Goal: Information Seeking & Learning: Learn about a topic

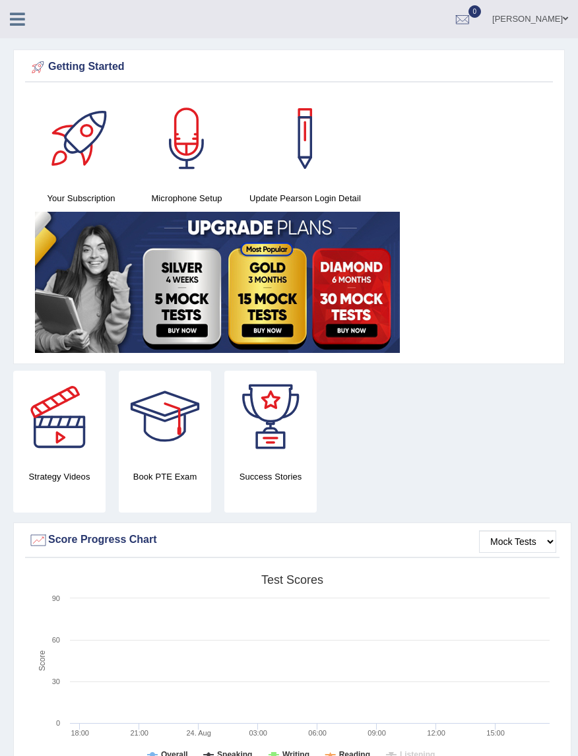
click at [8, 22] on link at bounding box center [17, 18] width 35 height 20
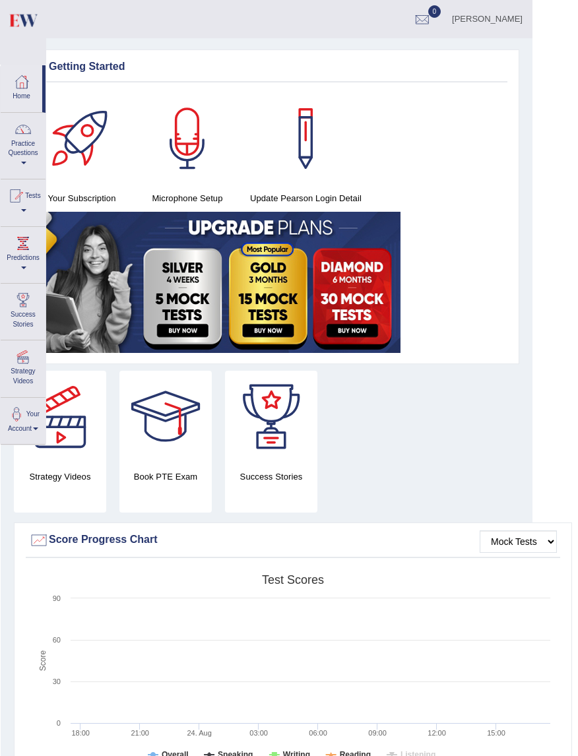
scroll to position [0, 46]
click at [24, 150] on link "Practice Questions" at bounding box center [23, 144] width 45 height 62
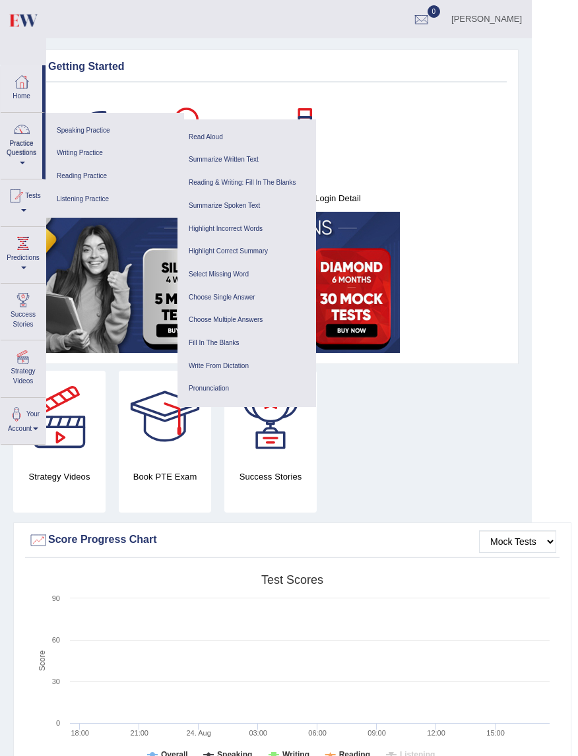
click at [92, 181] on link "Reading Practice" at bounding box center [114, 176] width 125 height 23
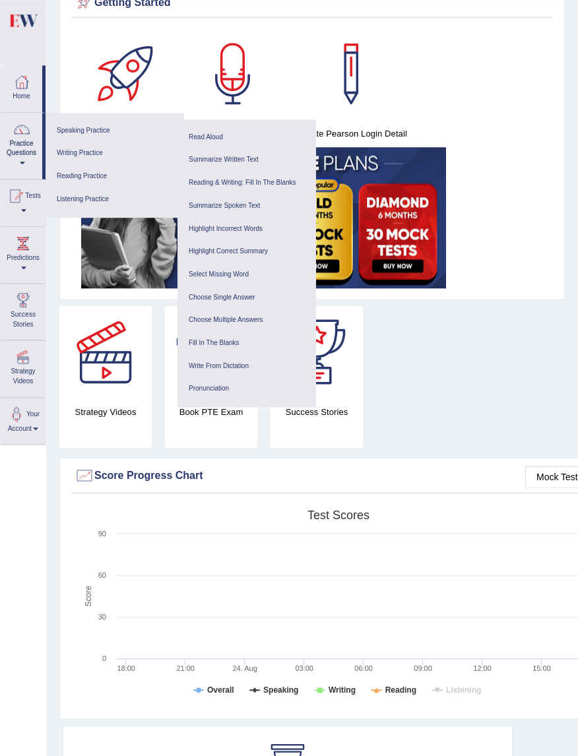
scroll to position [65, 0]
click at [22, 144] on link "Practice Questions" at bounding box center [22, 144] width 42 height 62
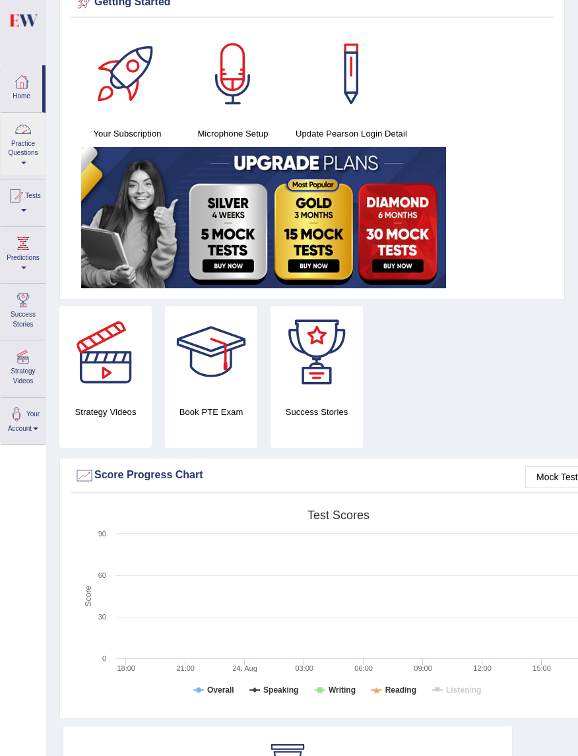
click at [29, 163] on div at bounding box center [289, 378] width 578 height 756
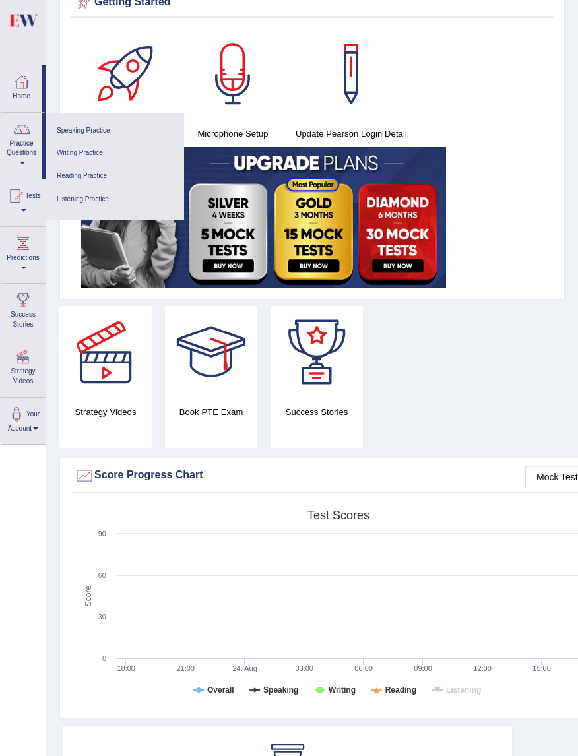
click at [25, 206] on div at bounding box center [15, 196] width 20 height 20
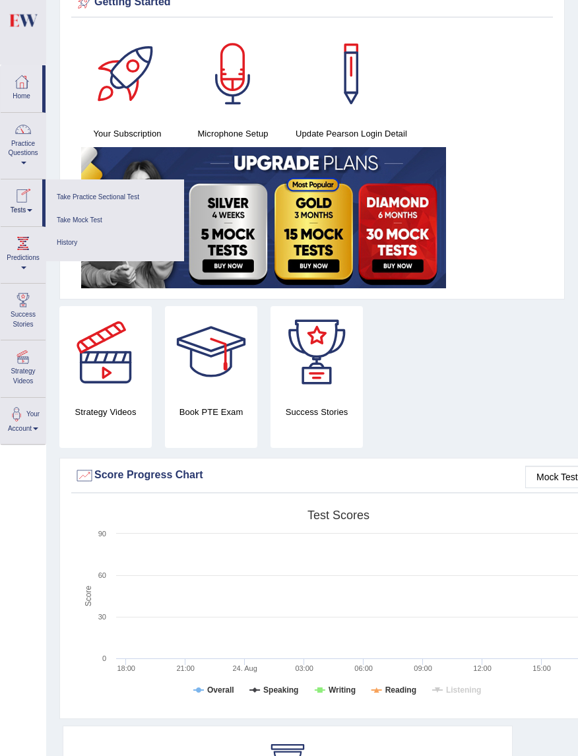
click at [109, 200] on link "Take Practice Sectional Test" at bounding box center [114, 197] width 125 height 23
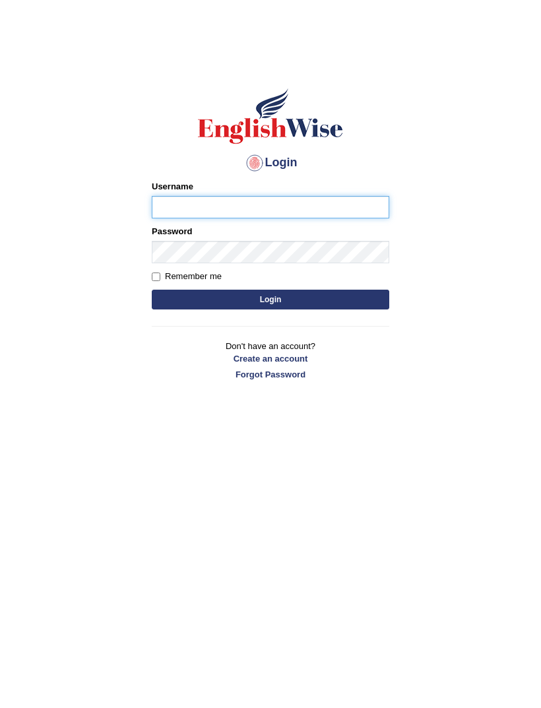
click at [298, 205] on input "Username" at bounding box center [271, 207] width 238 height 22
type input "I"
click at [336, 207] on input "Username" at bounding box center [271, 207] width 238 height 22
type input "ira_riaz"
click at [271, 300] on button "Login" at bounding box center [271, 300] width 238 height 20
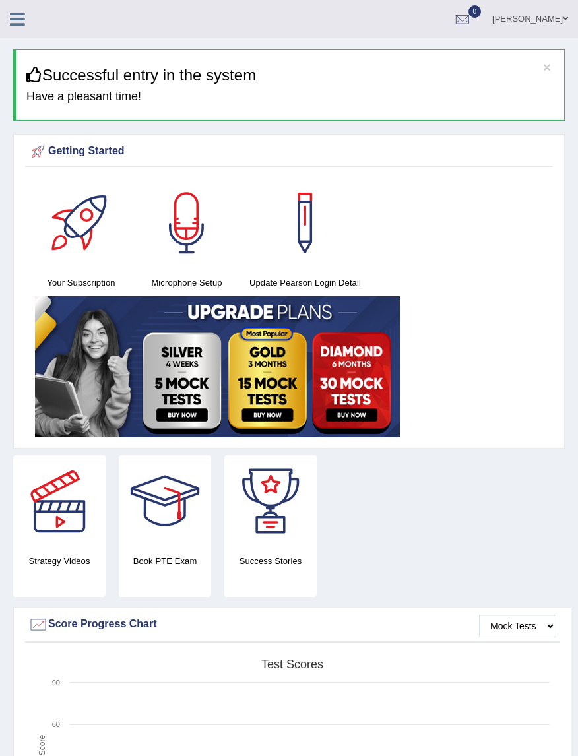
click at [20, 22] on icon at bounding box center [17, 19] width 15 height 17
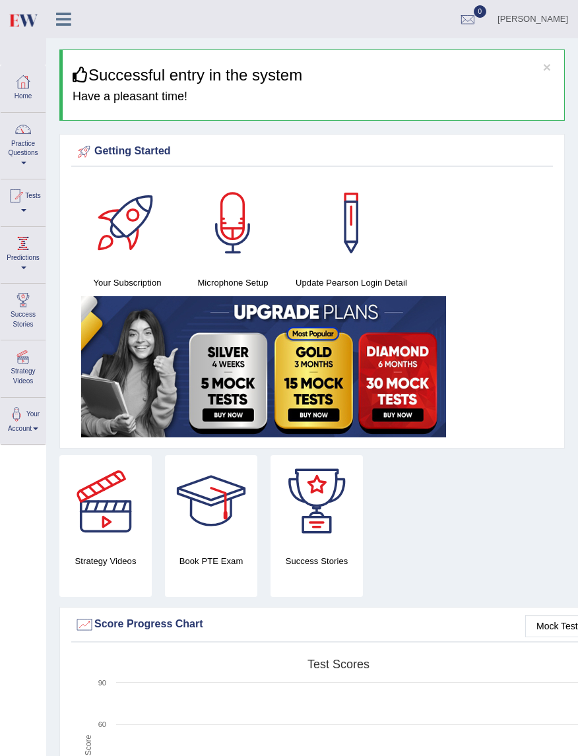
click at [17, 262] on link "Predictions" at bounding box center [23, 253] width 45 height 52
click at [18, 153] on div at bounding box center [289, 378] width 578 height 756
click at [21, 152] on link "Practice Questions" at bounding box center [23, 144] width 45 height 62
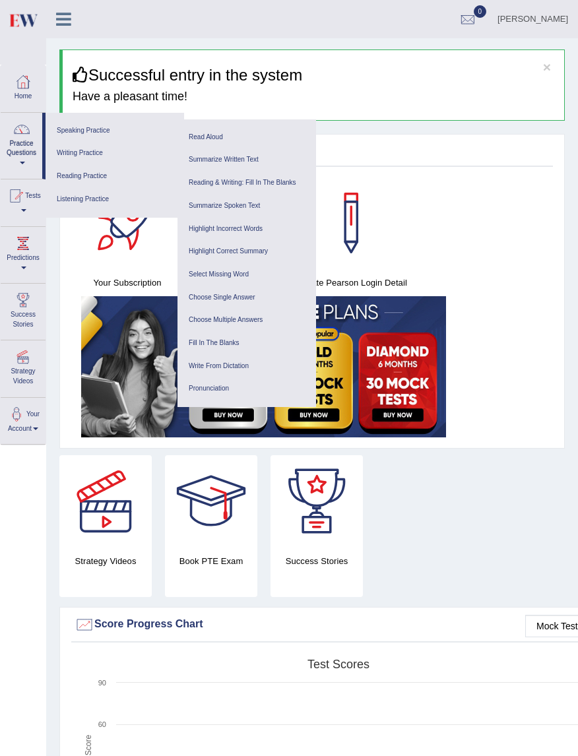
click at [251, 377] on link "Write From Dictation" at bounding box center [246, 366] width 125 height 23
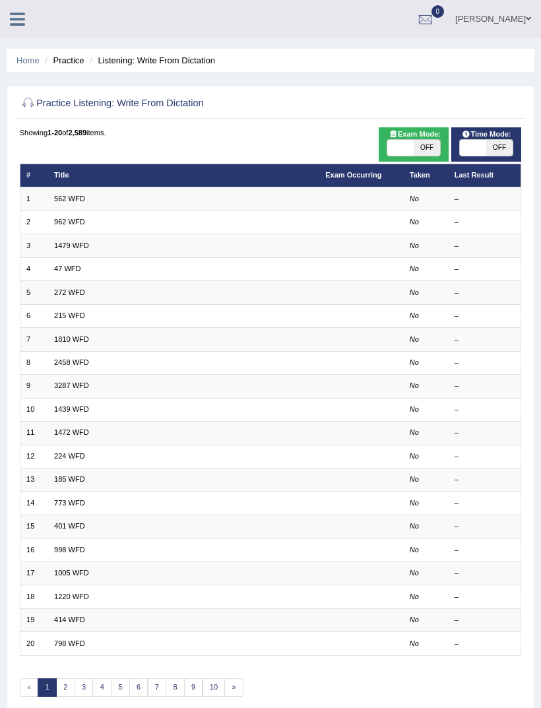
click at [123, 62] on li "Listening: Write From Dictation" at bounding box center [150, 60] width 129 height 13
click at [378, 203] on td at bounding box center [361, 198] width 84 height 23
click at [325, 211] on td at bounding box center [361, 198] width 84 height 23
click at [185, 209] on td "562 WFD" at bounding box center [183, 198] width 271 height 23
click at [419, 203] on em "No" at bounding box center [414, 199] width 9 height 8
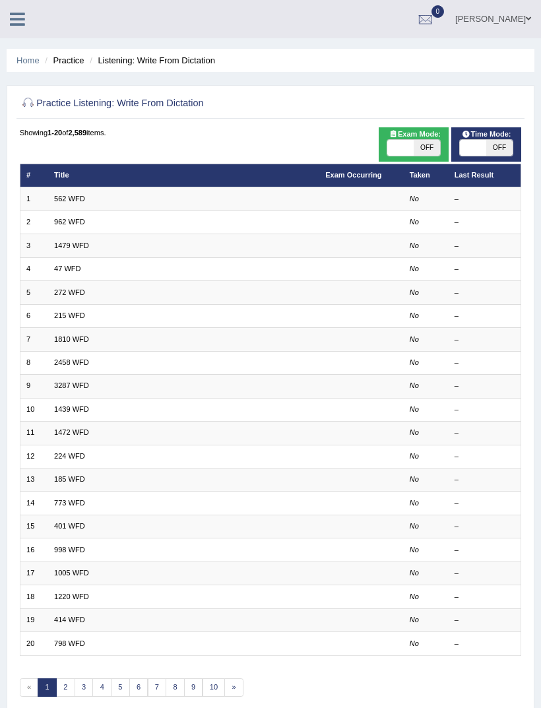
click at [420, 211] on td "No" at bounding box center [425, 198] width 45 height 23
click at [424, 211] on td "No" at bounding box center [425, 198] width 45 height 23
click at [419, 211] on td "No" at bounding box center [425, 198] width 45 height 23
click at [420, 220] on td "No" at bounding box center [425, 222] width 45 height 23
click at [428, 207] on td "No" at bounding box center [425, 198] width 45 height 23
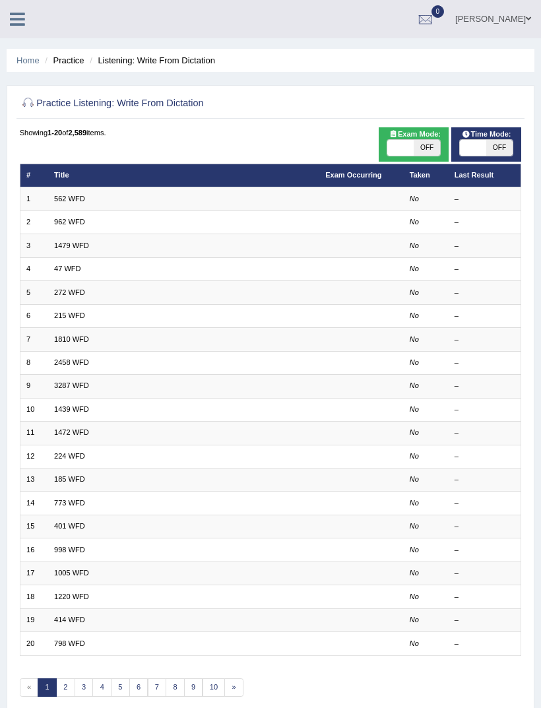
click at [422, 211] on td "No" at bounding box center [425, 198] width 45 height 23
click at [424, 234] on td "No" at bounding box center [425, 222] width 45 height 23
click at [262, 327] on td "215 WFD" at bounding box center [183, 315] width 271 height 23
click at [81, 273] on link "47 WFD" at bounding box center [67, 269] width 27 height 8
click at [67, 273] on link "47 WFD" at bounding box center [67, 269] width 27 height 8
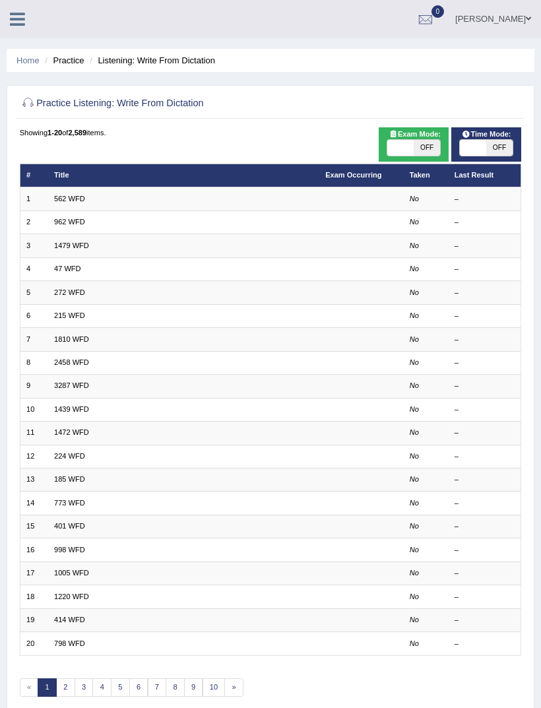
click at [75, 296] on link "272 WFD" at bounding box center [69, 292] width 31 height 8
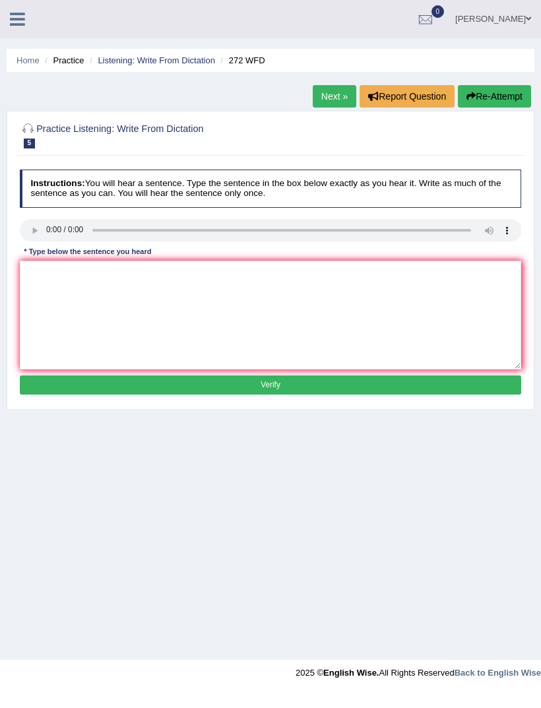
click at [7, 238] on div "Practice Listening: Write From Dictation 5 272 WFD Instructions: You will hear …" at bounding box center [271, 260] width 528 height 299
click at [39, 236] on audio at bounding box center [271, 230] width 502 height 22
click at [27, 238] on audio at bounding box center [271, 230] width 502 height 22
click at [28, 238] on audio at bounding box center [271, 230] width 502 height 22
click at [32, 236] on audio at bounding box center [271, 230] width 502 height 22
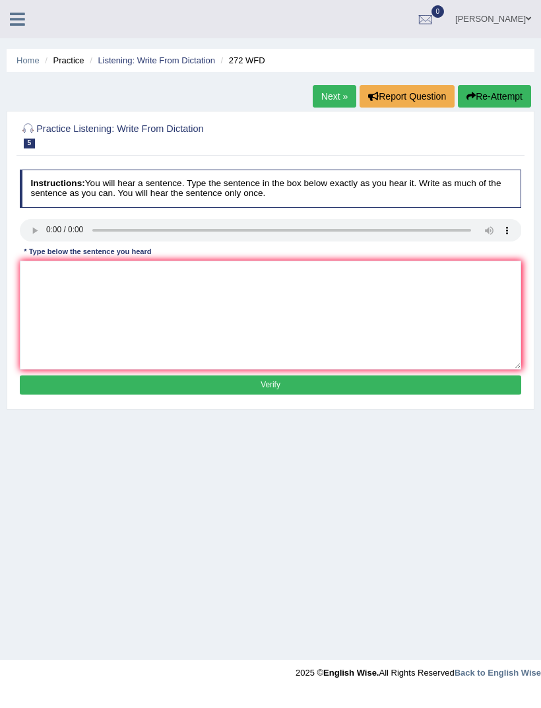
click at [33, 136] on div at bounding box center [28, 129] width 17 height 17
click at [28, 117] on div at bounding box center [271, 134] width 502 height 34
click at [15, 9] on link at bounding box center [17, 18] width 35 height 20
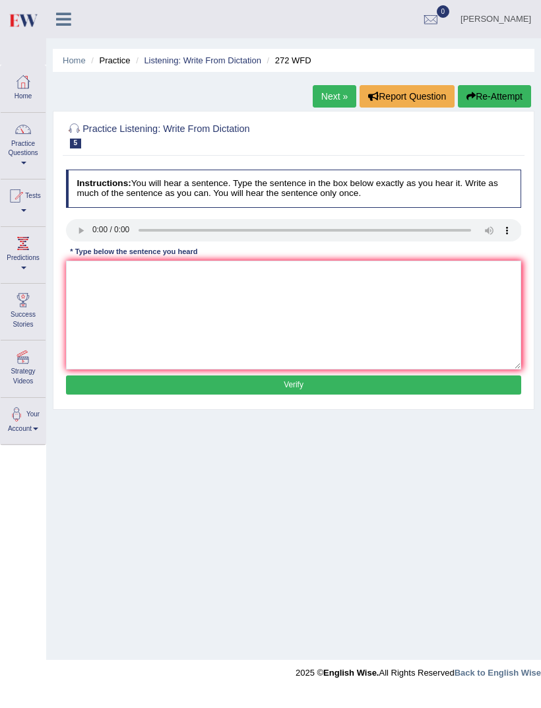
click at [12, 424] on link "Your Account" at bounding box center [23, 419] width 45 height 43
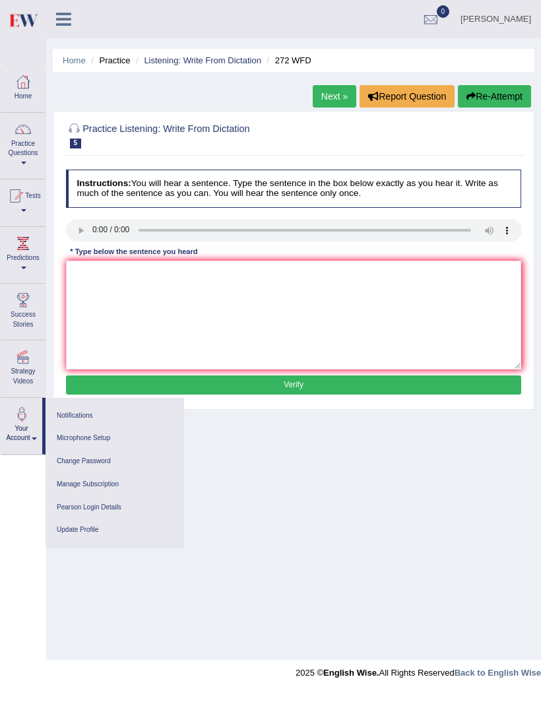
click at [94, 436] on link "Microphone Setup" at bounding box center [114, 438] width 125 height 23
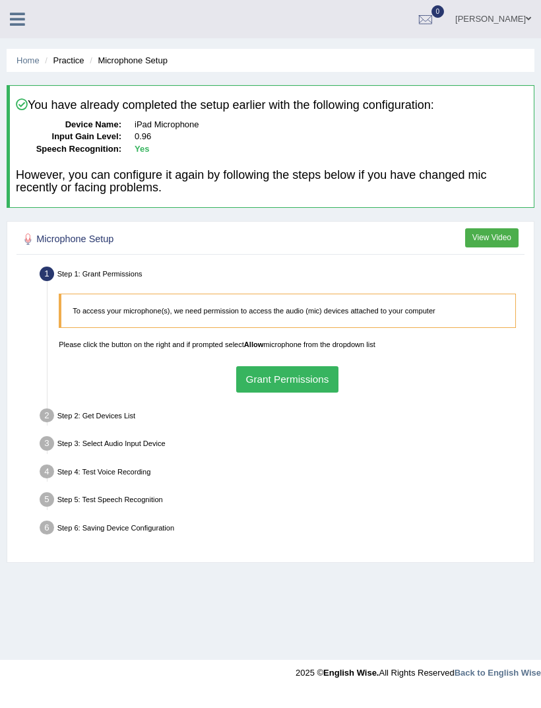
click at [527, 28] on link "[PERSON_NAME]" at bounding box center [493, 17] width 96 height 34
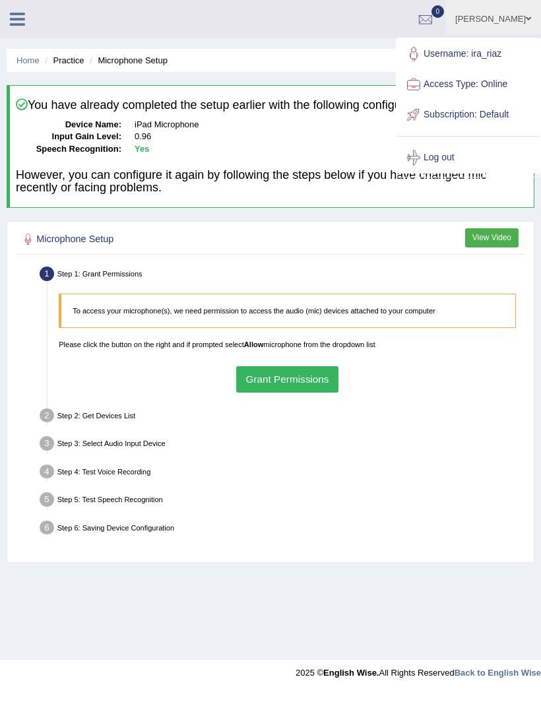
click at [515, 30] on link "[PERSON_NAME]" at bounding box center [493, 17] width 96 height 34
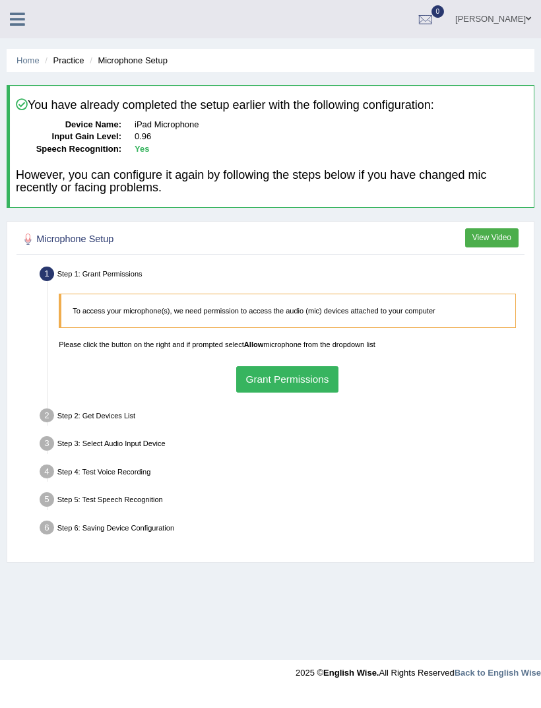
click at [517, 30] on link "[PERSON_NAME]" at bounding box center [493, 17] width 96 height 34
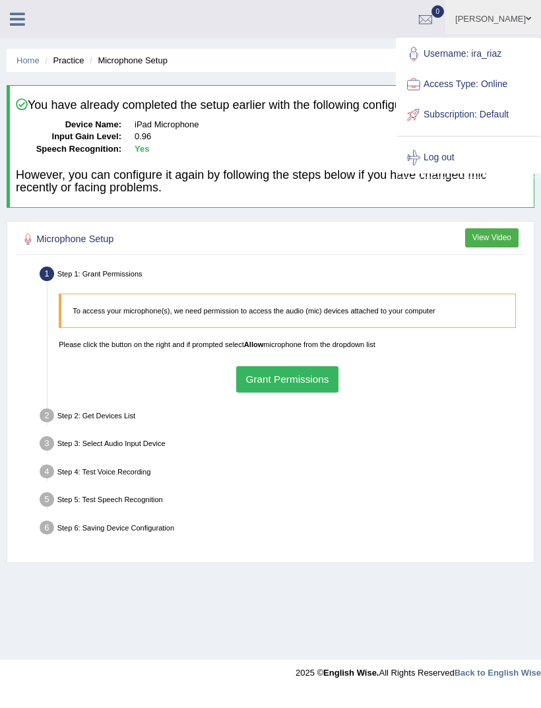
click at [517, 22] on link "[PERSON_NAME]" at bounding box center [493, 17] width 96 height 34
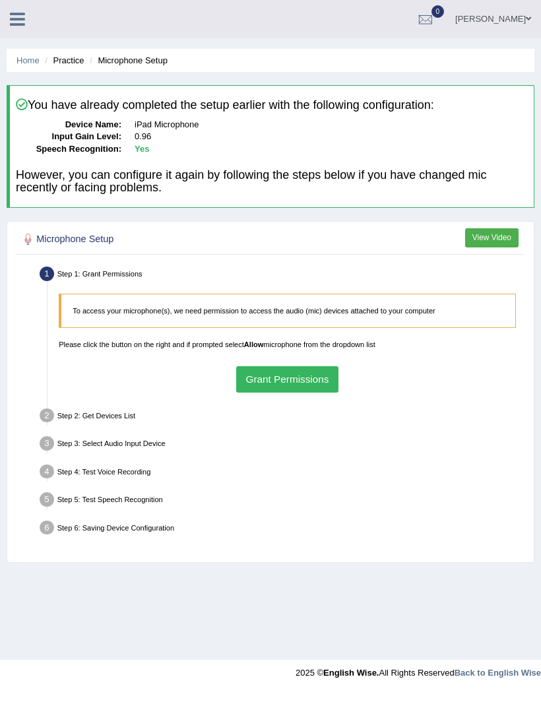
click at [19, 27] on icon at bounding box center [17, 19] width 15 height 17
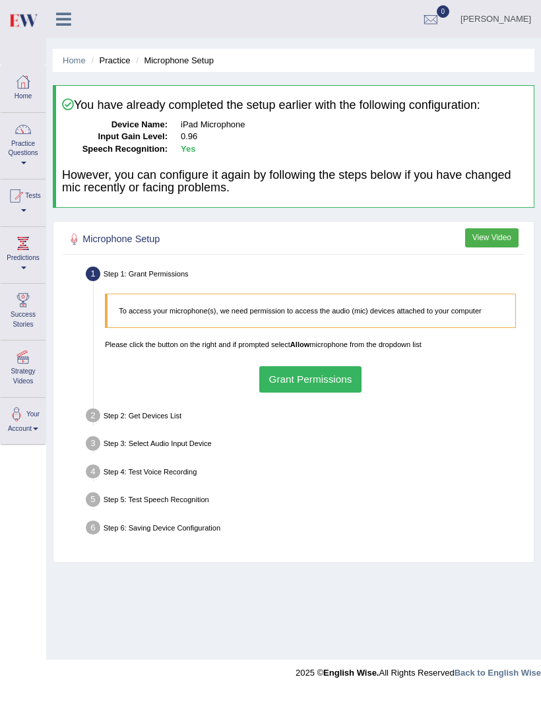
click at [18, 28] on img at bounding box center [23, 20] width 30 height 27
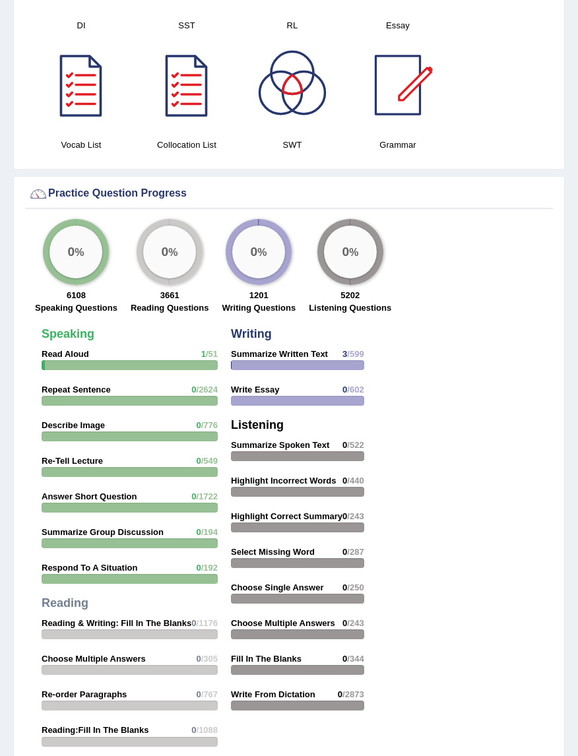
scroll to position [1341, 0]
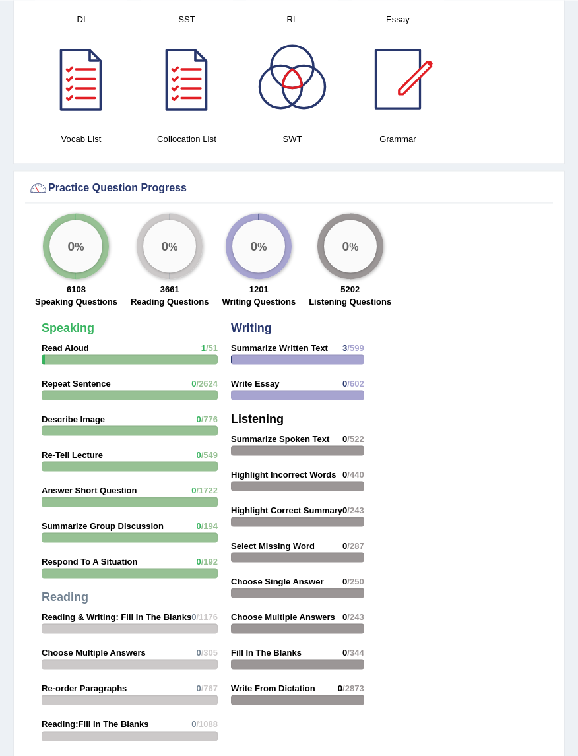
click at [68, 247] on div "0 %" at bounding box center [75, 246] width 53 height 53
click at [64, 255] on div "0 %" at bounding box center [75, 246] width 53 height 53
click at [57, 244] on div "0 %" at bounding box center [75, 246] width 53 height 53
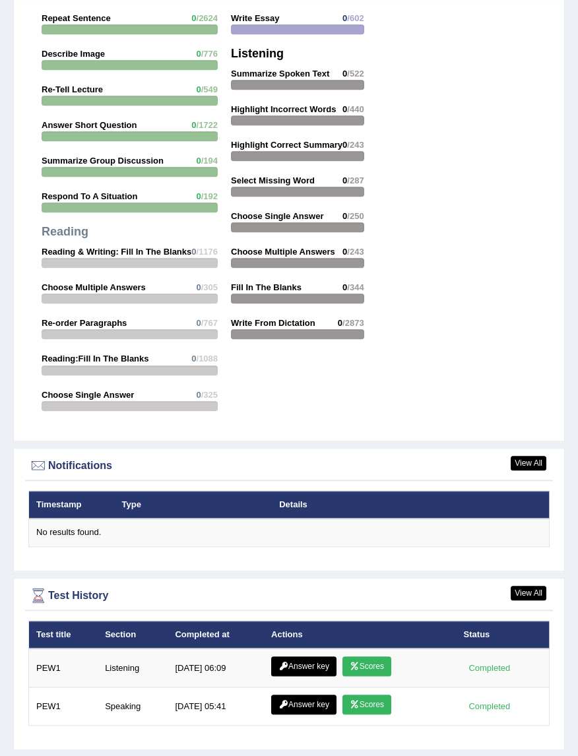
scroll to position [1706, 0]
click at [531, 471] on link "View All" at bounding box center [529, 463] width 36 height 15
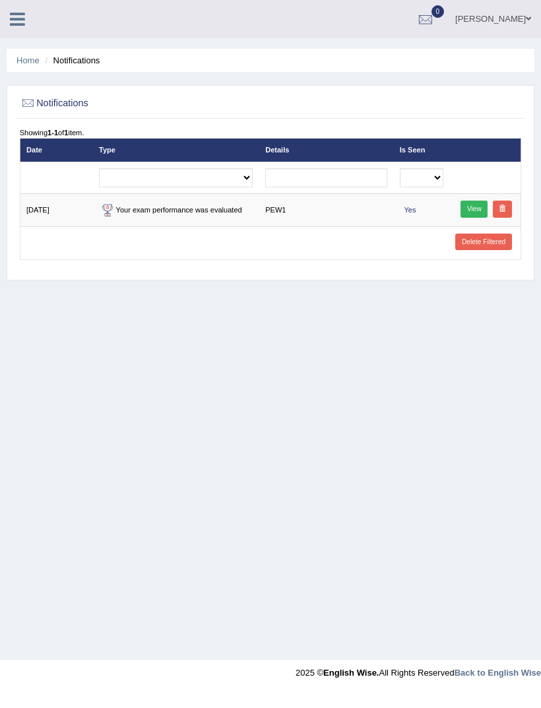
click at [467, 214] on link "View" at bounding box center [474, 209] width 27 height 17
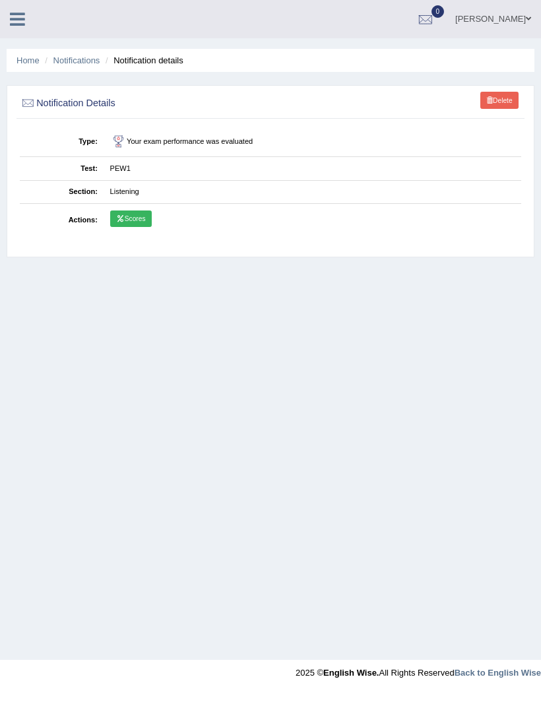
click at [127, 224] on link "Scores" at bounding box center [131, 219] width 42 height 17
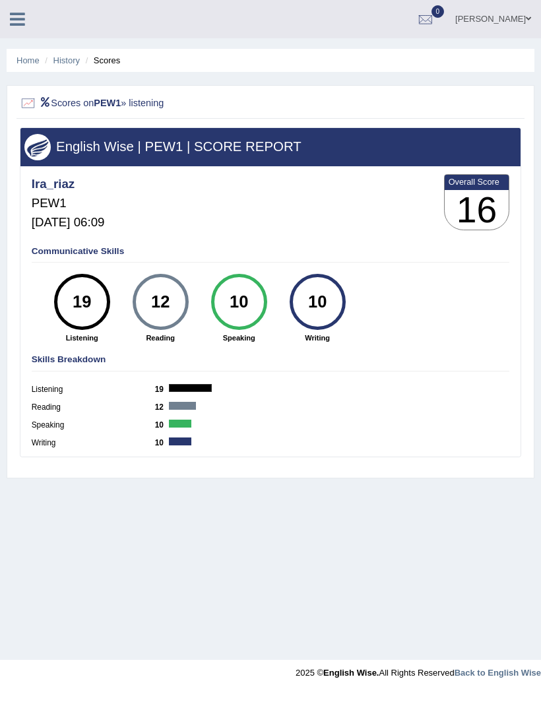
click at [67, 63] on link "History" at bounding box center [66, 60] width 26 height 10
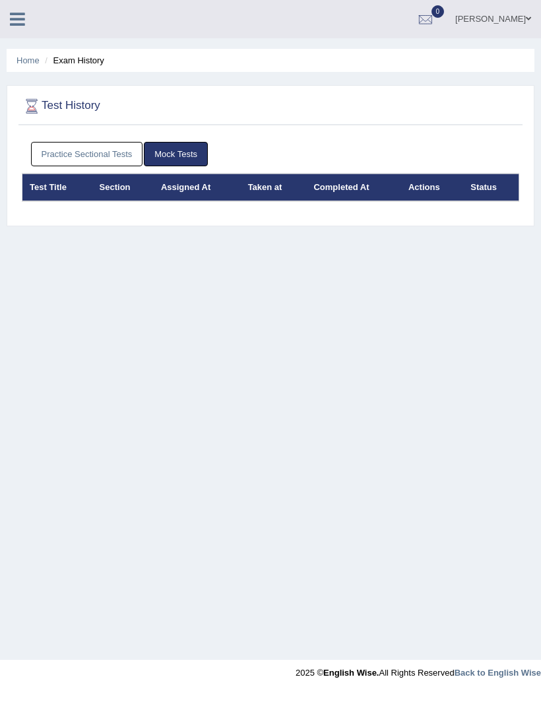
click at [22, 27] on icon at bounding box center [17, 19] width 15 height 17
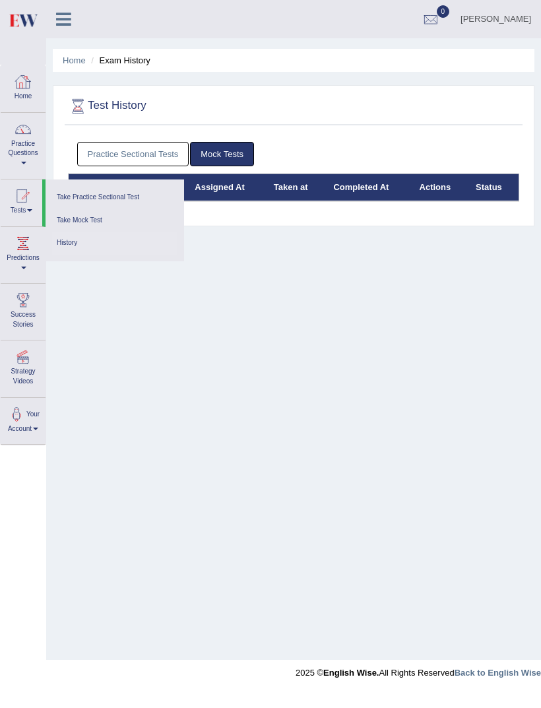
click at [26, 90] on div at bounding box center [23, 82] width 20 height 20
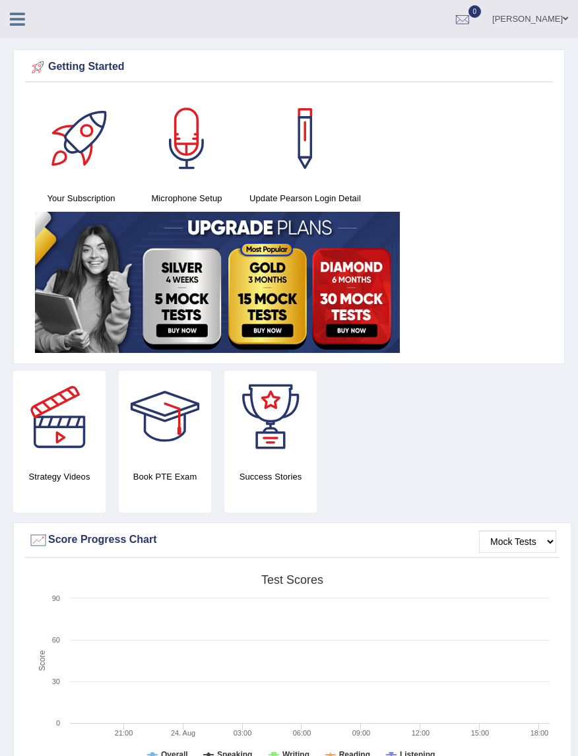
click at [16, 22] on icon at bounding box center [17, 19] width 15 height 17
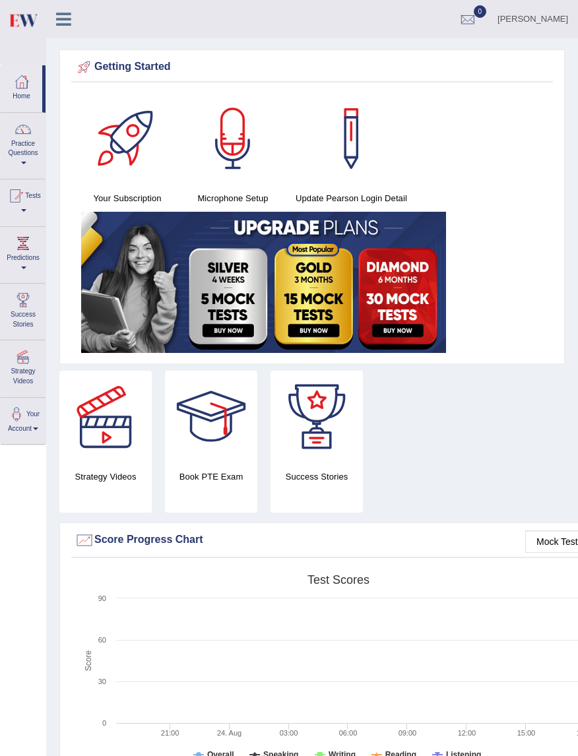
click at [17, 160] on link "Practice Questions" at bounding box center [23, 144] width 45 height 62
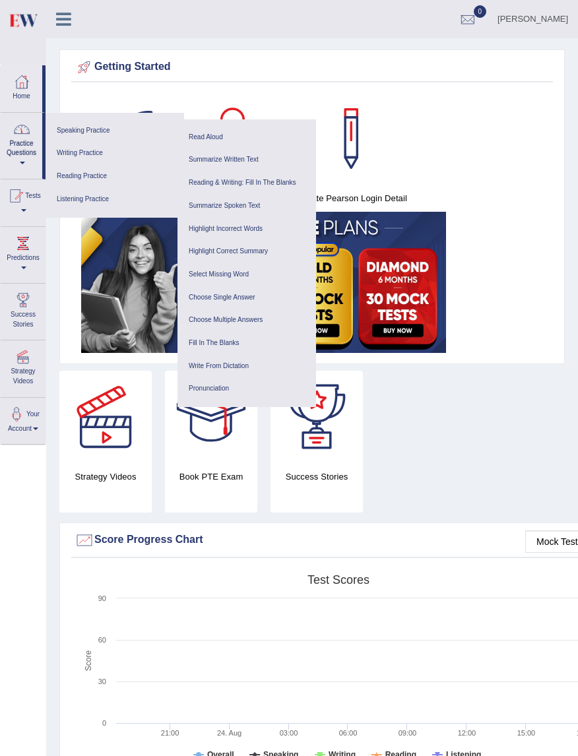
click at [69, 136] on link "Speaking Practice" at bounding box center [114, 130] width 125 height 23
click at [84, 143] on link "Speaking Practice" at bounding box center [114, 130] width 125 height 23
click at [77, 133] on link "Speaking Practice" at bounding box center [114, 130] width 125 height 23
click at [86, 135] on link "Speaking Practice" at bounding box center [114, 130] width 125 height 23
click at [242, 305] on link "Choose Single Answer" at bounding box center [246, 297] width 125 height 23
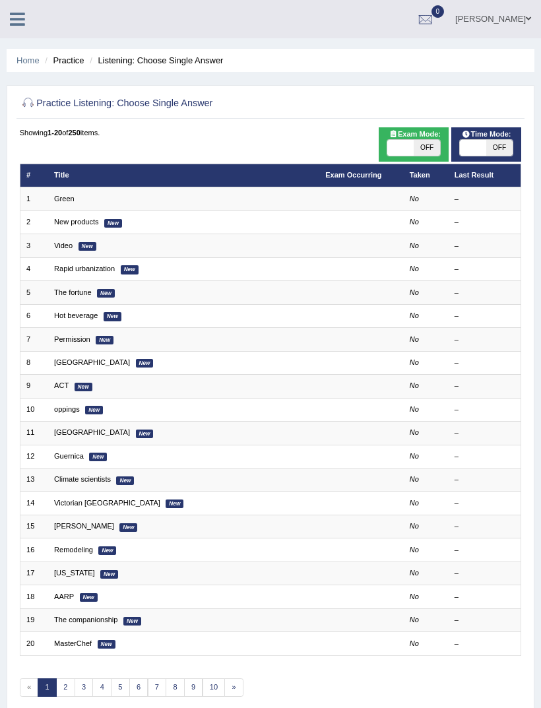
click at [404, 208] on td "No" at bounding box center [425, 198] width 45 height 23
click at [55, 203] on link "Green" at bounding box center [64, 199] width 20 height 8
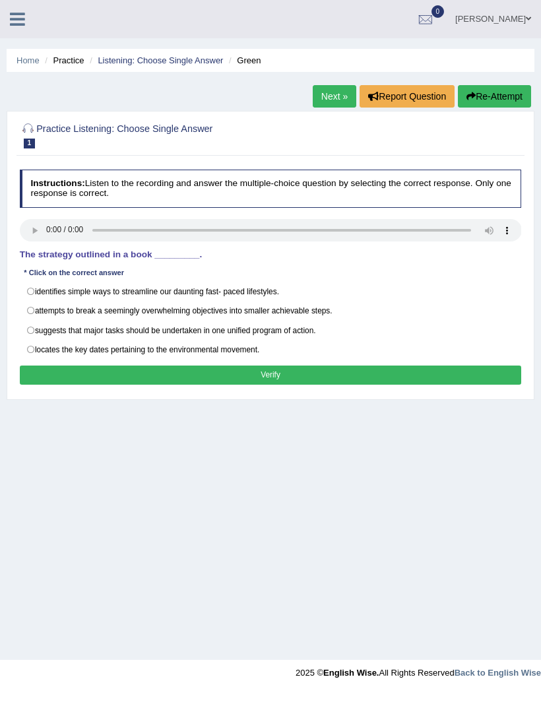
click at [48, 240] on audio at bounding box center [271, 230] width 502 height 22
click at [302, 302] on label "identifies simple ways to streamline our daunting fast- paced lifestyles." at bounding box center [271, 292] width 502 height 20
radio input "true"
click at [465, 382] on button "Verify" at bounding box center [271, 375] width 502 height 19
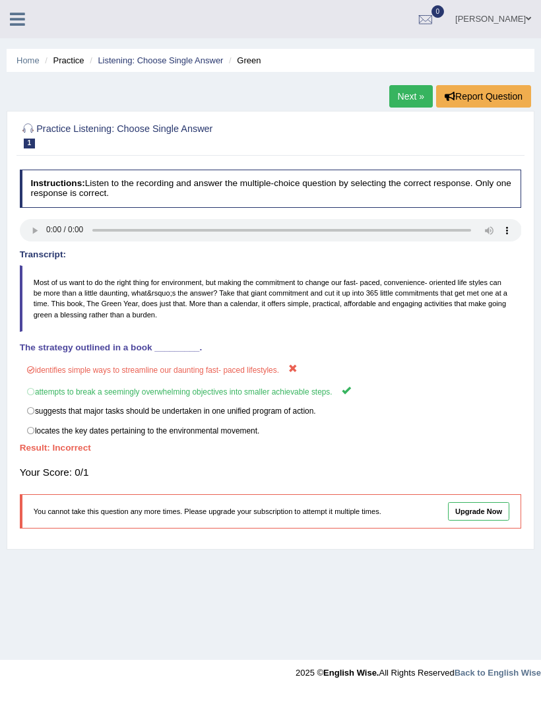
click at [411, 94] on link "Next »" at bounding box center [411, 96] width 44 height 22
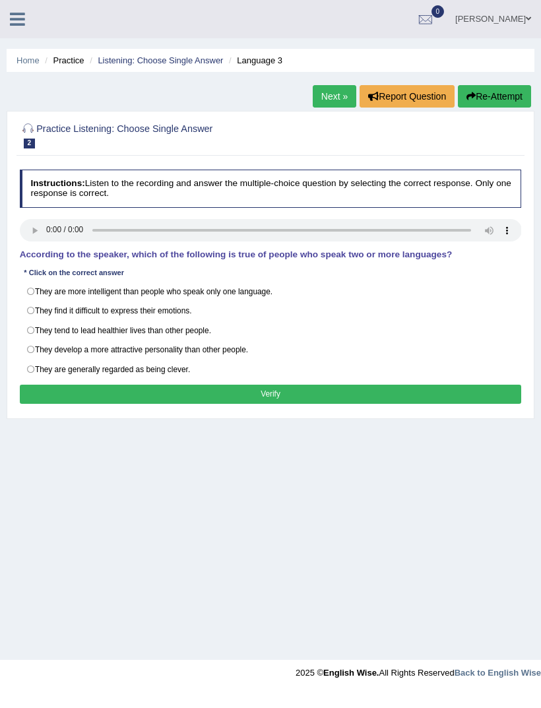
click at [28, 230] on audio at bounding box center [271, 230] width 502 height 22
click at [27, 239] on audio at bounding box center [271, 230] width 502 height 22
click at [31, 233] on audio at bounding box center [271, 230] width 502 height 22
click at [412, 91] on button "Report Question" at bounding box center [407, 96] width 95 height 22
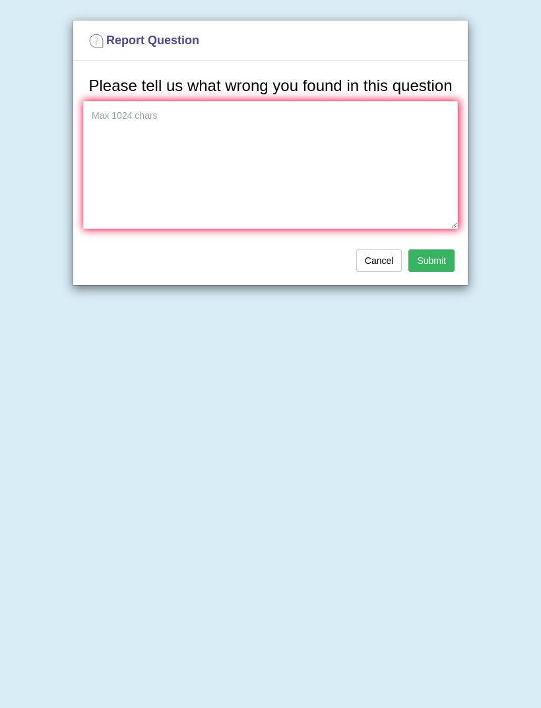
click at [382, 272] on button "Cancel" at bounding box center [379, 260] width 46 height 22
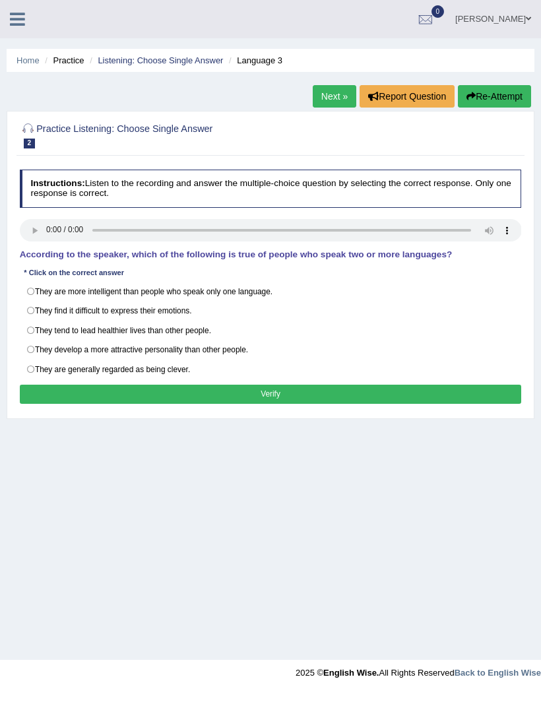
click at [22, 238] on audio at bounding box center [271, 230] width 502 height 22
click at [24, 242] on audio at bounding box center [271, 230] width 502 height 22
click at [31, 235] on audio at bounding box center [271, 230] width 502 height 22
click at [27, 242] on audio at bounding box center [271, 230] width 502 height 22
click at [34, 242] on audio at bounding box center [271, 230] width 502 height 22
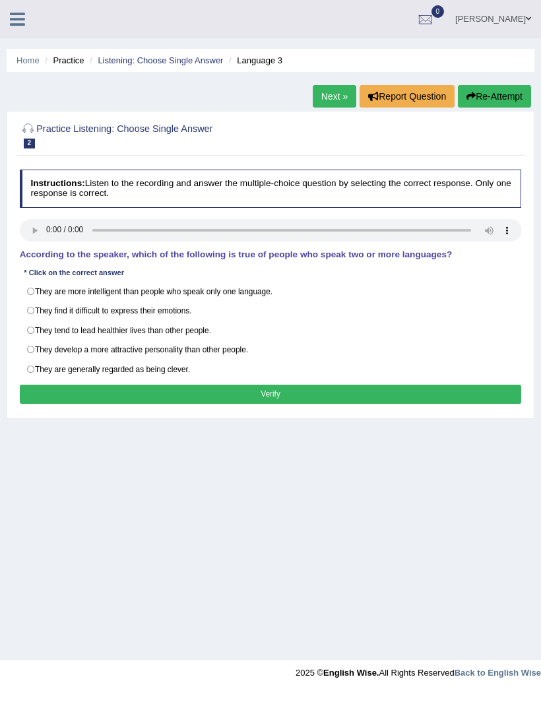
click at [28, 250] on div "Instructions: Listen to the recording and answer the multiple-choice question b…" at bounding box center [269, 288] width 507 height 249
click at [495, 96] on button "Re-Attempt" at bounding box center [494, 96] width 73 height 22
click at [183, 134] on h2 "Practice Listening: Choose Single Answer 2 Language 3" at bounding box center [175, 135] width 311 height 28
click at [167, 65] on link "Listening: Choose Single Answer" at bounding box center [160, 60] width 125 height 10
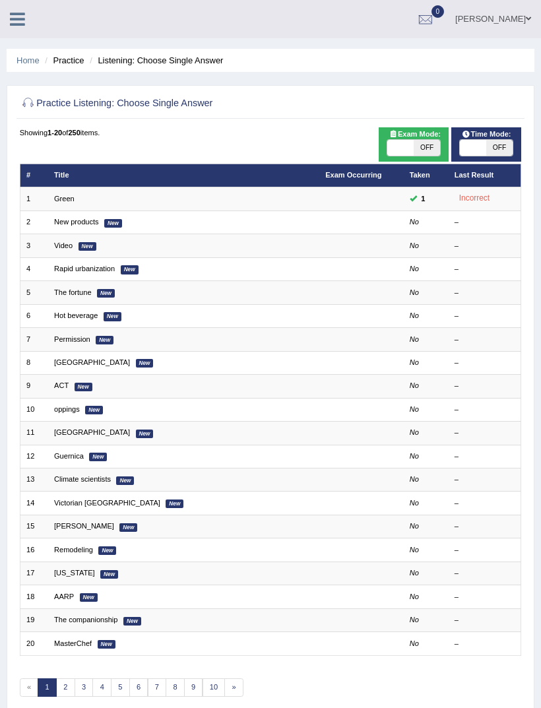
click at [68, 226] on link "New products" at bounding box center [76, 222] width 45 height 8
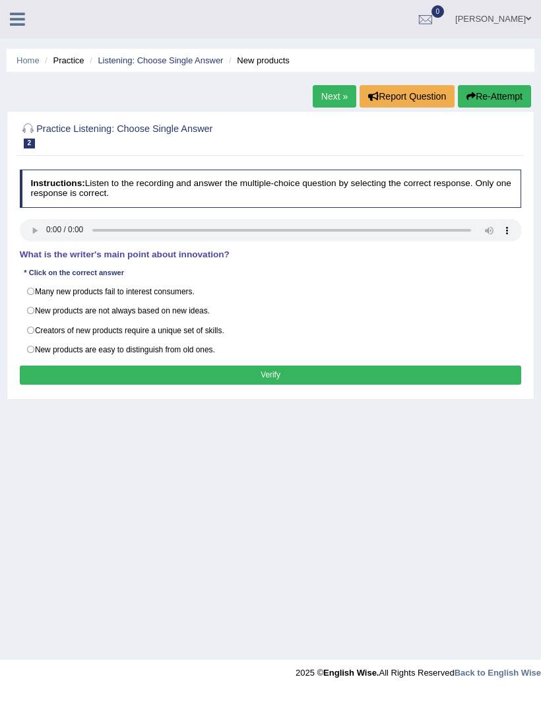
click at [26, 231] on audio at bounding box center [271, 230] width 502 height 22
click at [30, 238] on audio at bounding box center [271, 230] width 502 height 22
click at [20, 22] on icon at bounding box center [17, 19] width 15 height 17
